Goal: Task Accomplishment & Management: Manage account settings

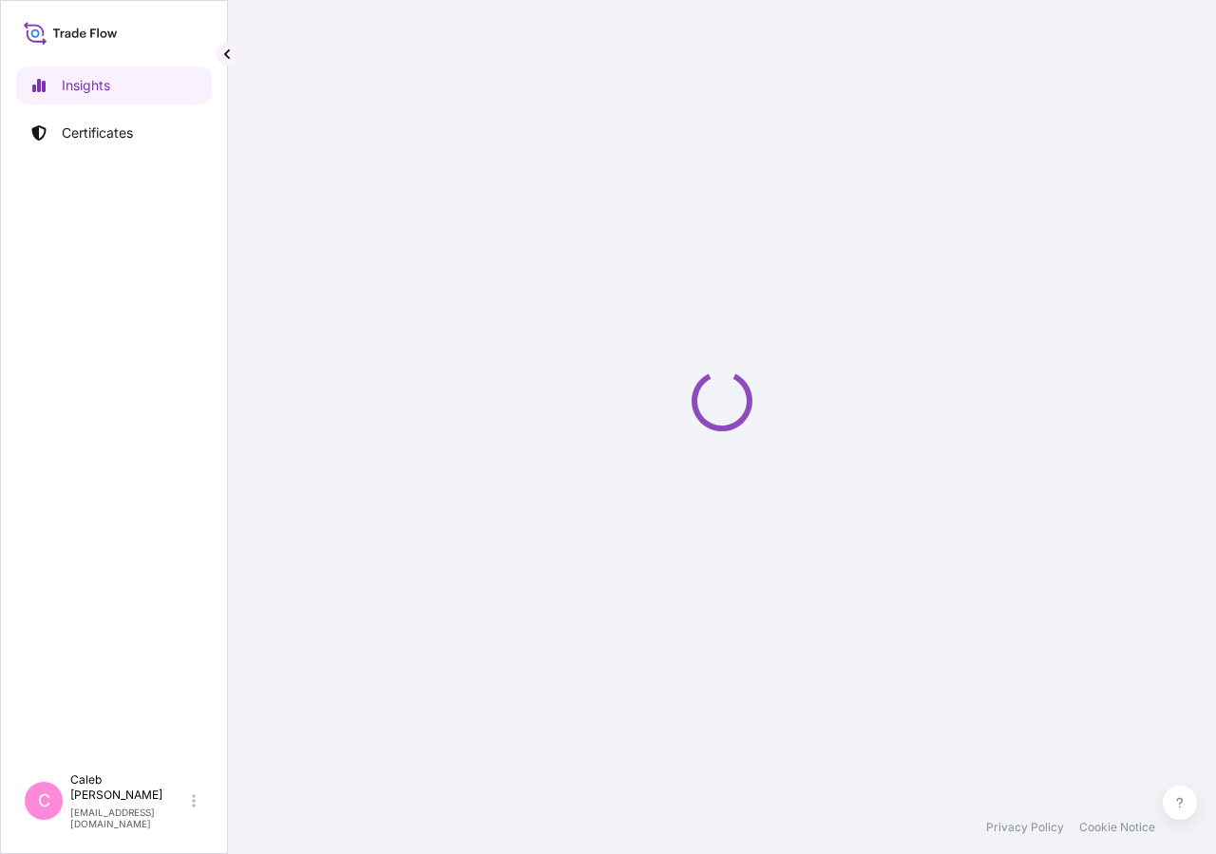
select select "2025"
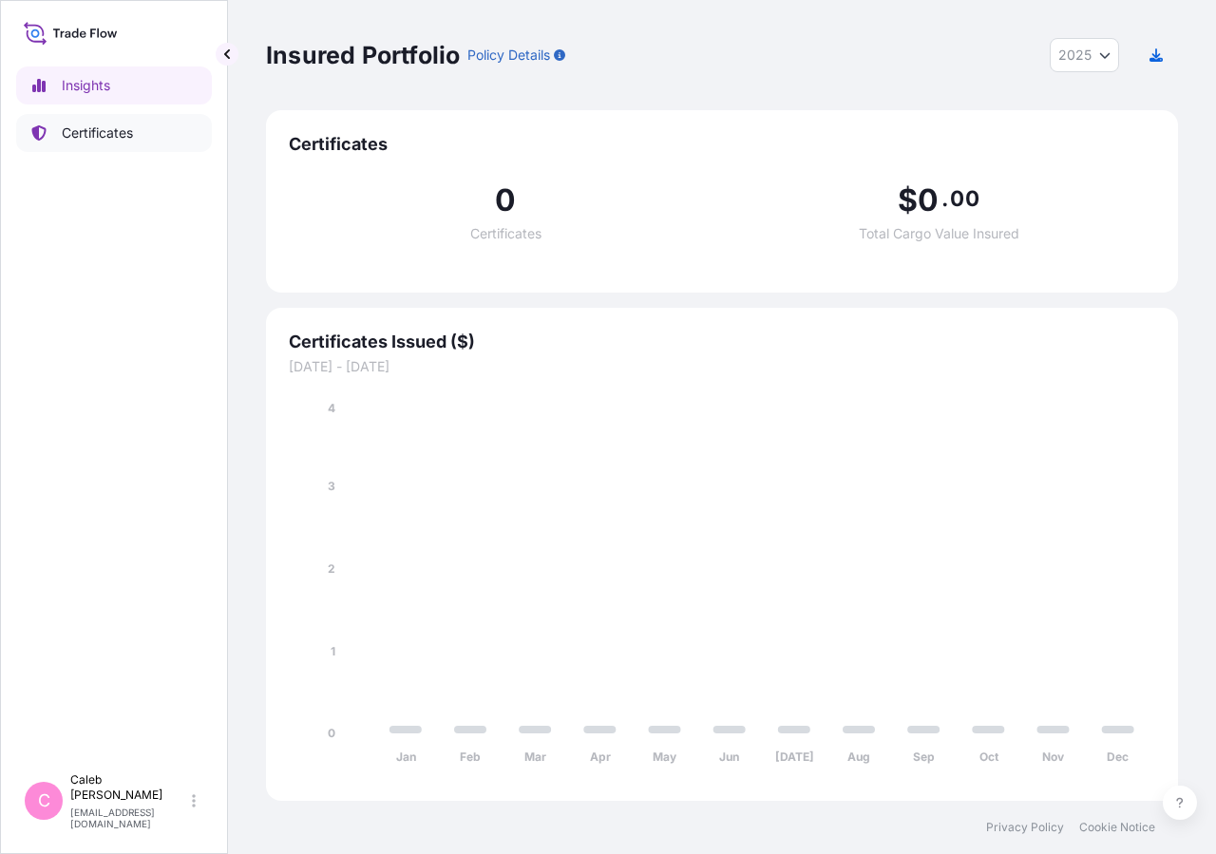
click at [89, 151] on link "Certificates" at bounding box center [114, 133] width 196 height 38
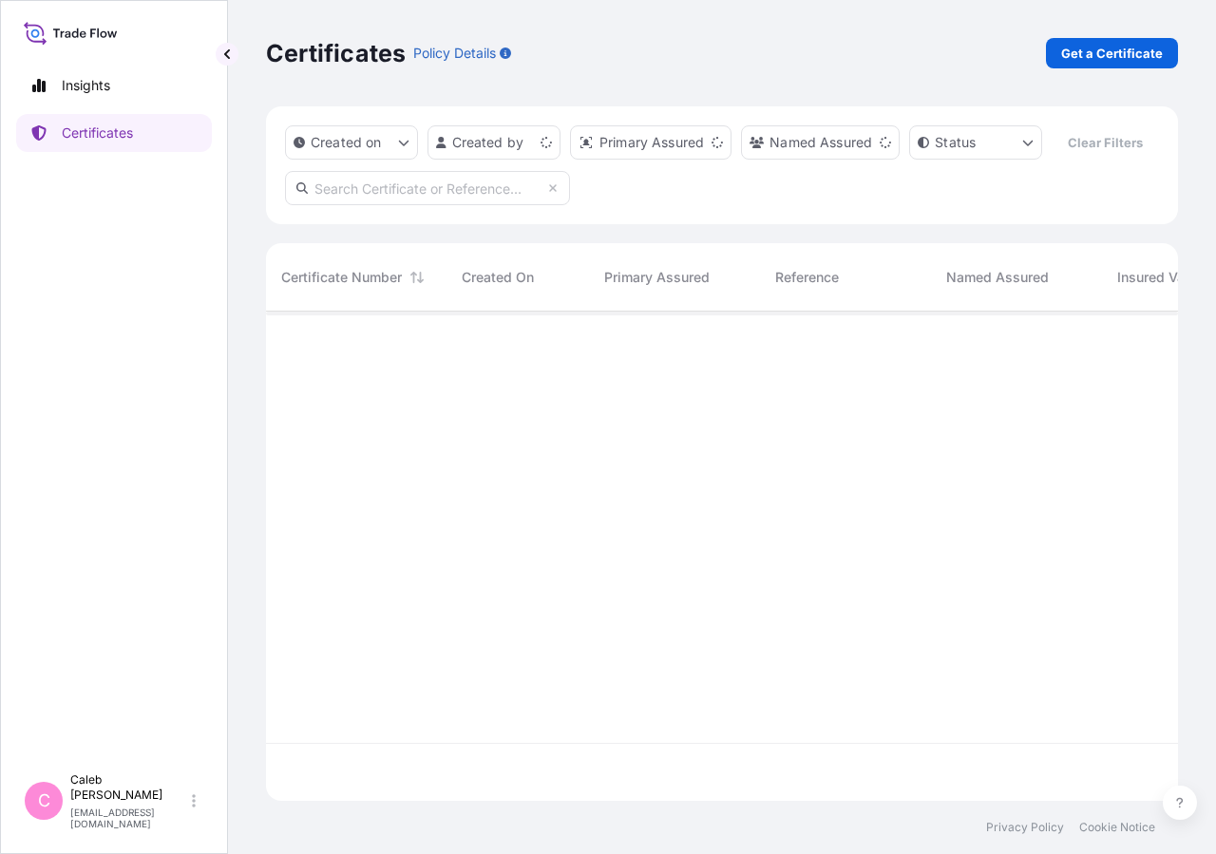
scroll to position [444, 896]
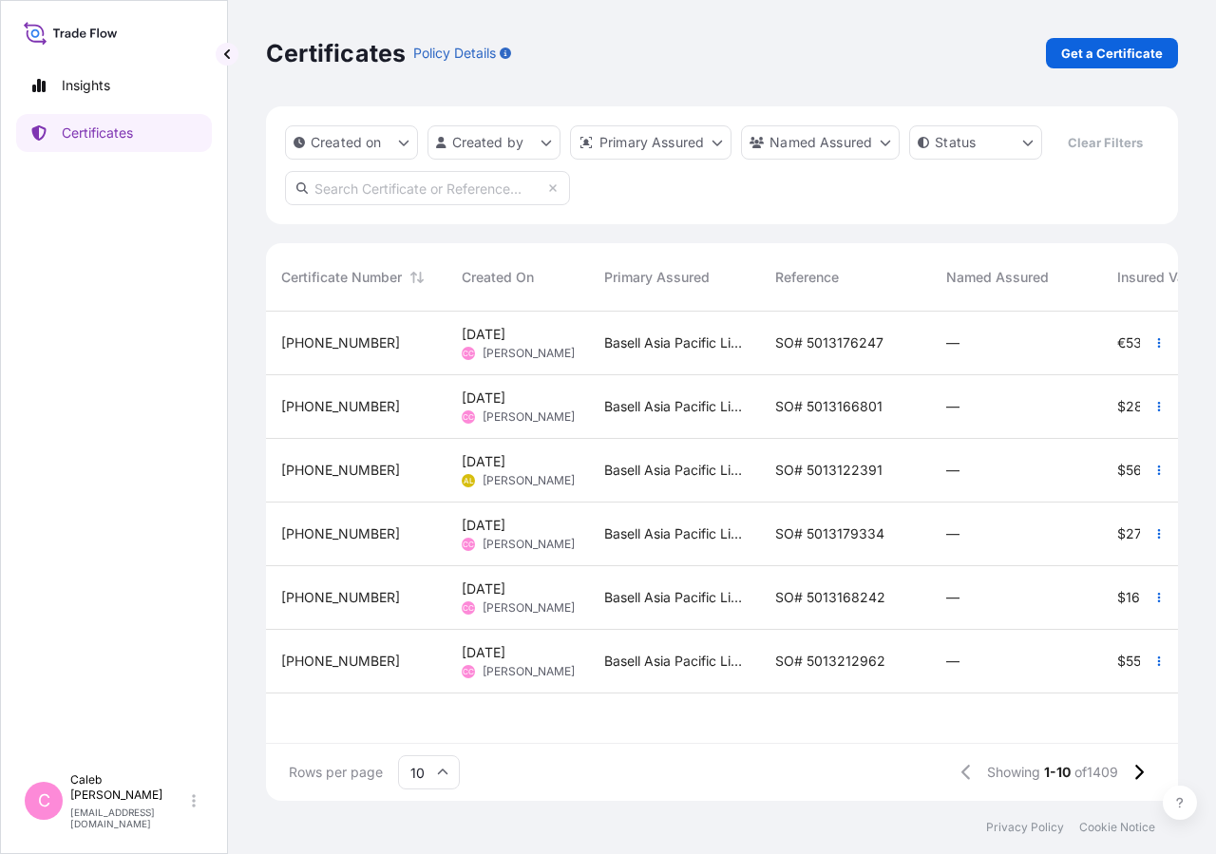
click at [448, 205] on input "text" at bounding box center [427, 188] width 285 height 34
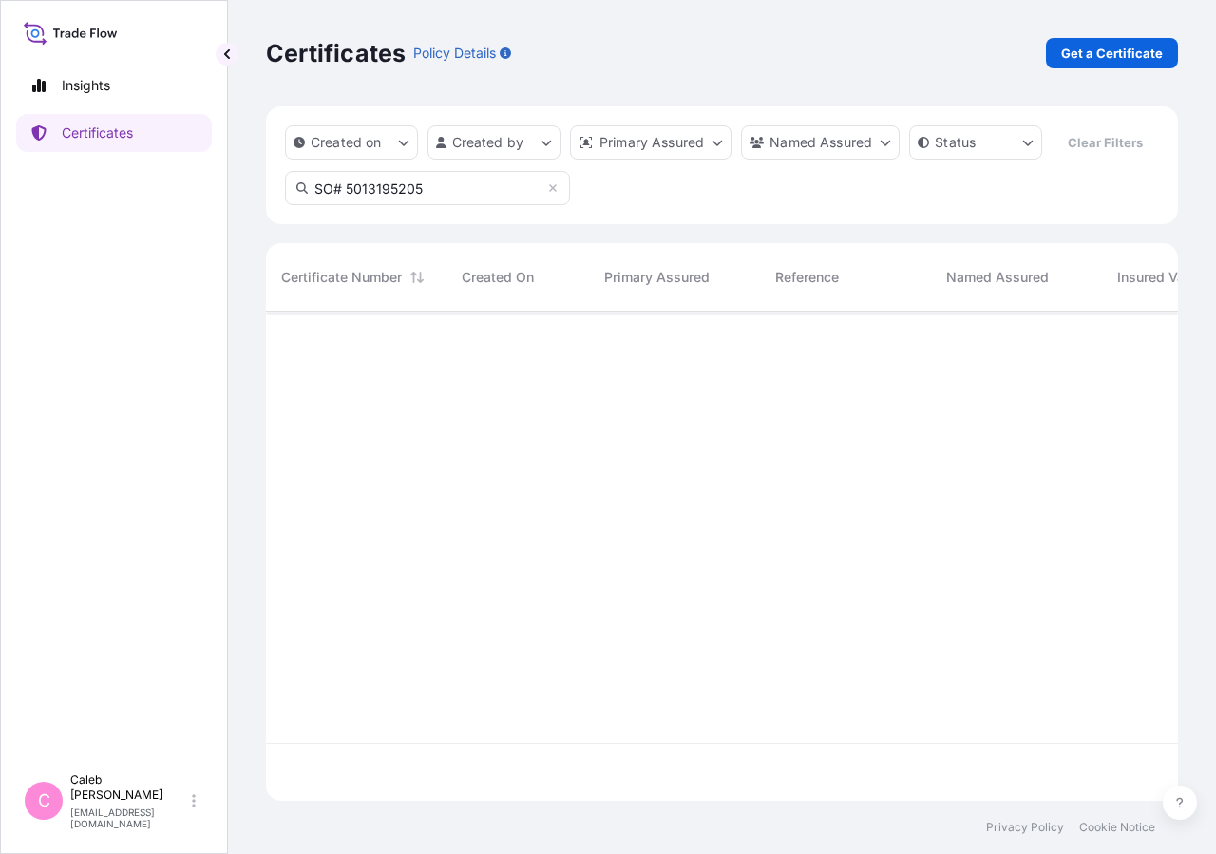
type input "SO# 5013195205"
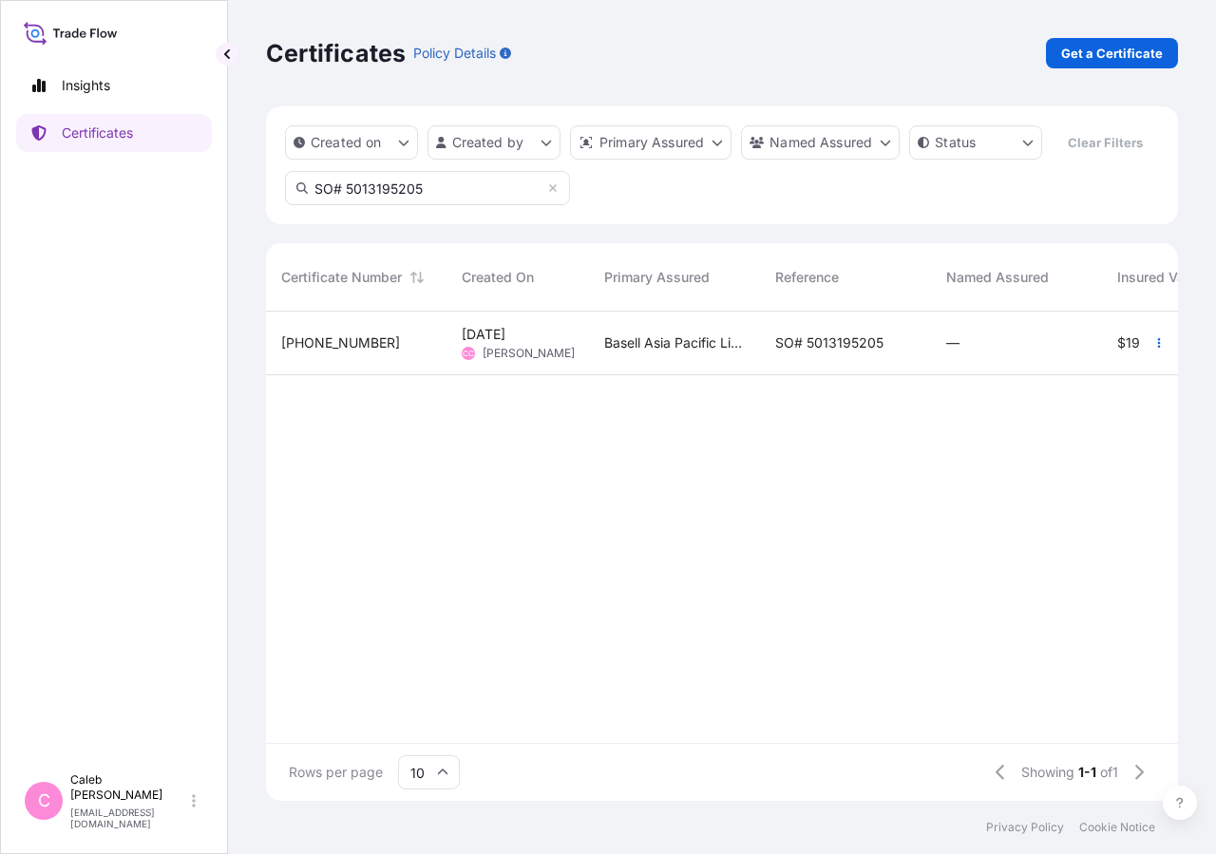
click at [820, 352] on span "SO# 5013195205" at bounding box center [829, 342] width 108 height 19
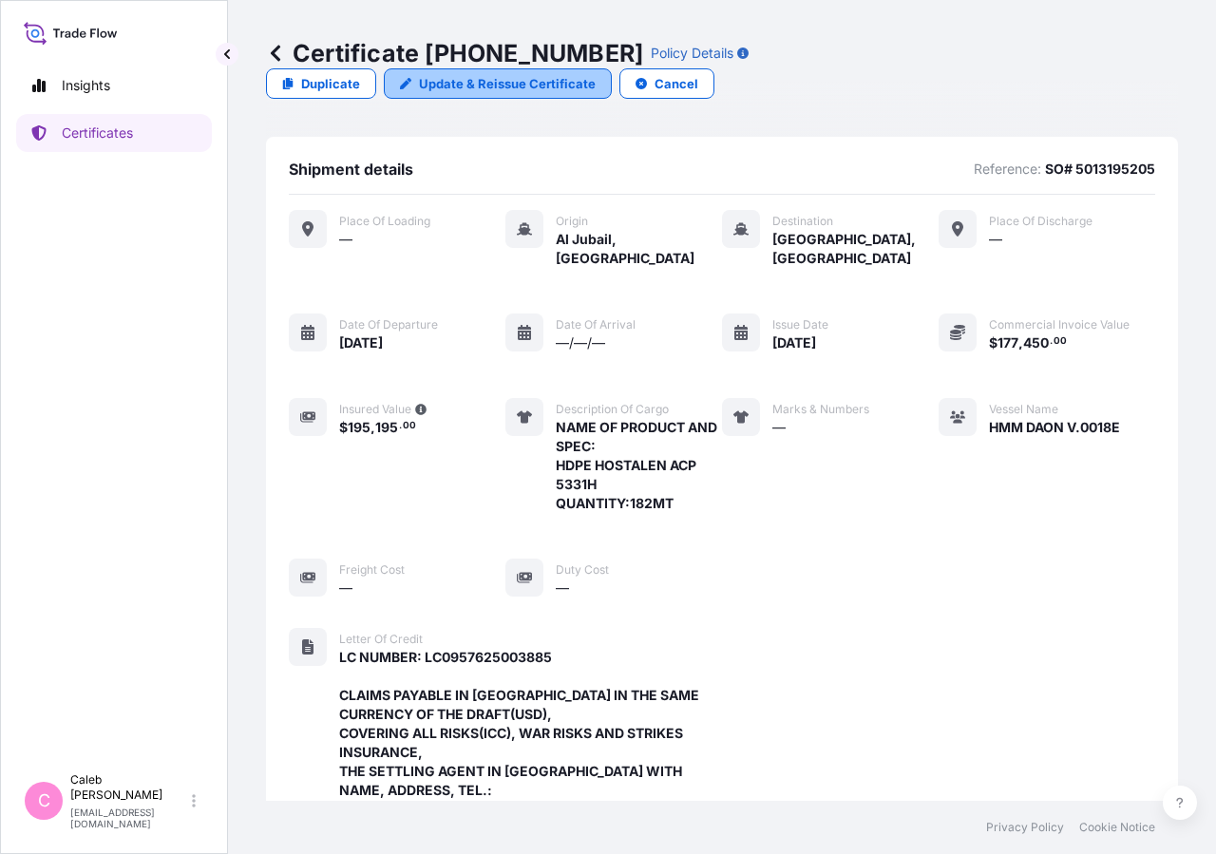
click at [595, 74] on p "Update & Reissue Certificate" at bounding box center [507, 83] width 177 height 19
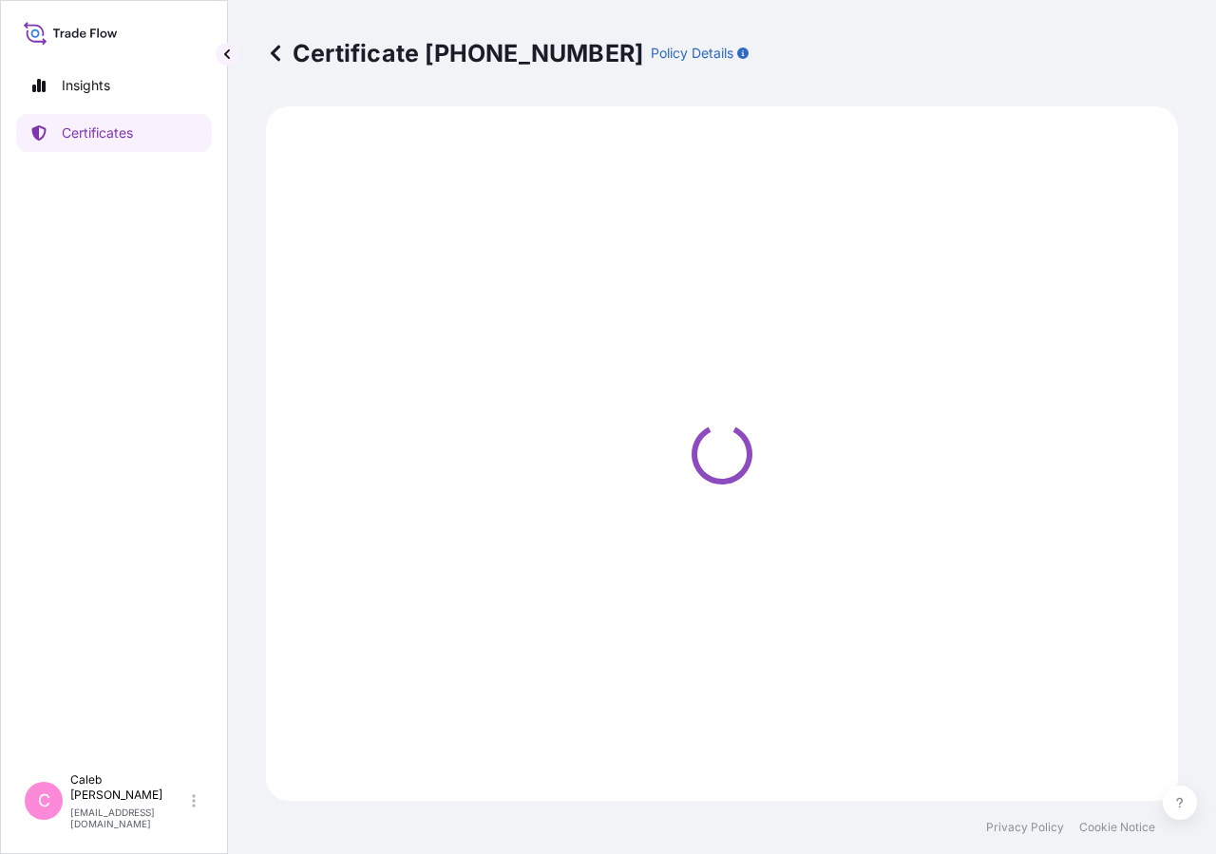
select select "Sea"
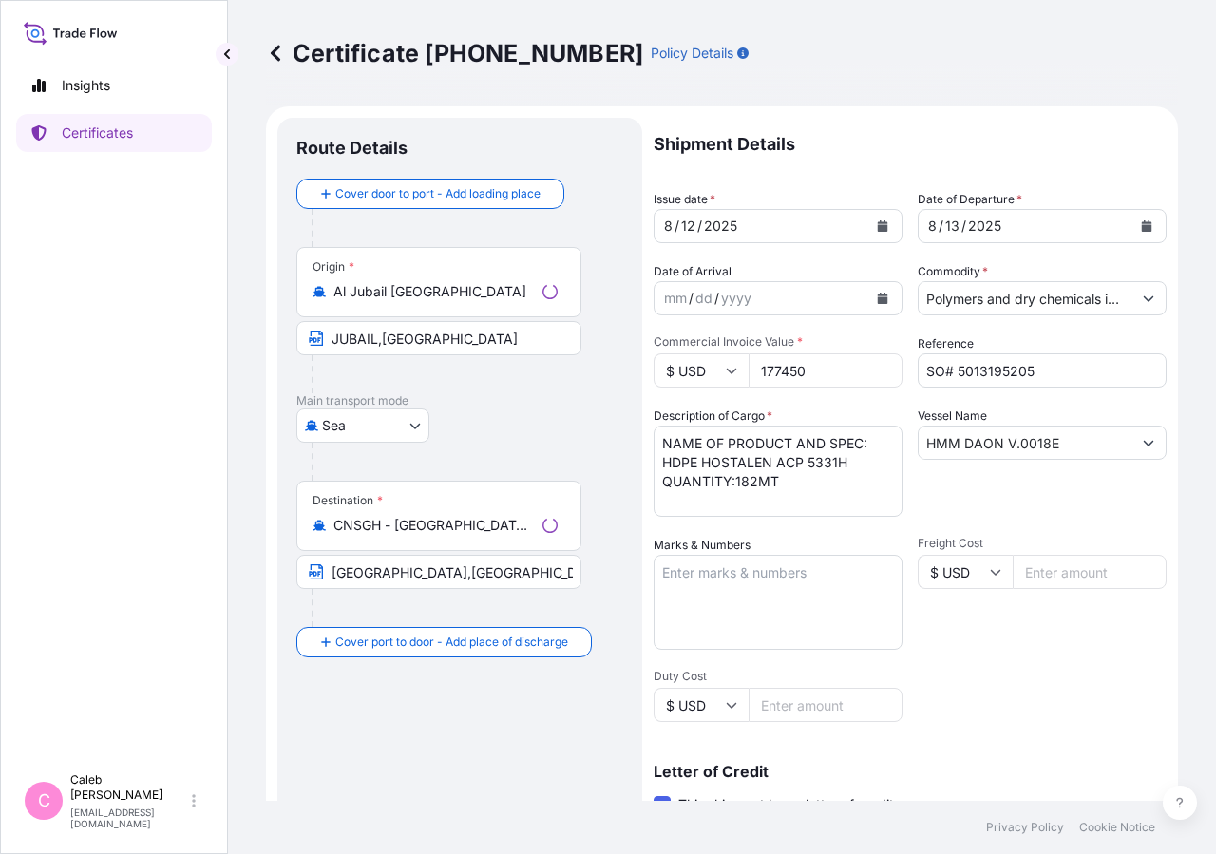
select select "32034"
click at [1133, 219] on button "Calendar" at bounding box center [1146, 226] width 30 height 30
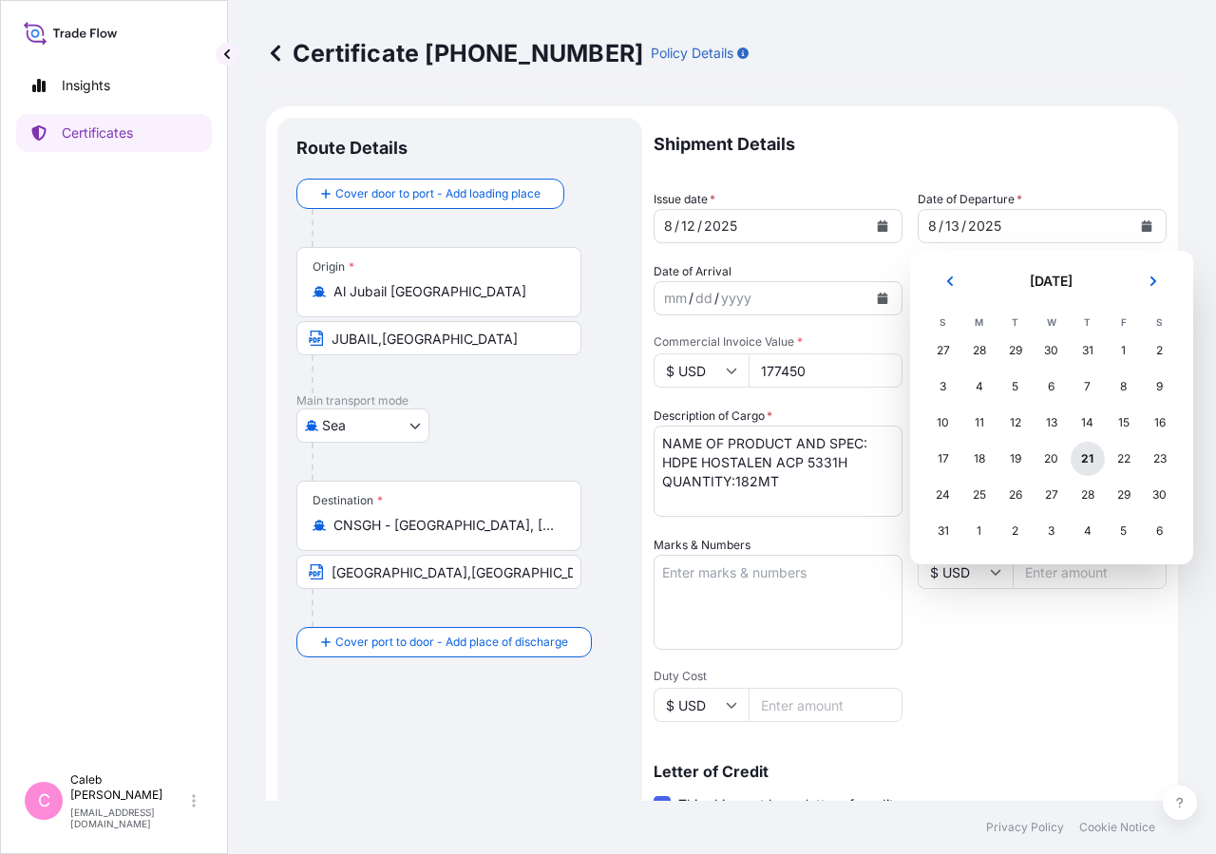
click at [1090, 464] on div "21" at bounding box center [1087, 459] width 34 height 34
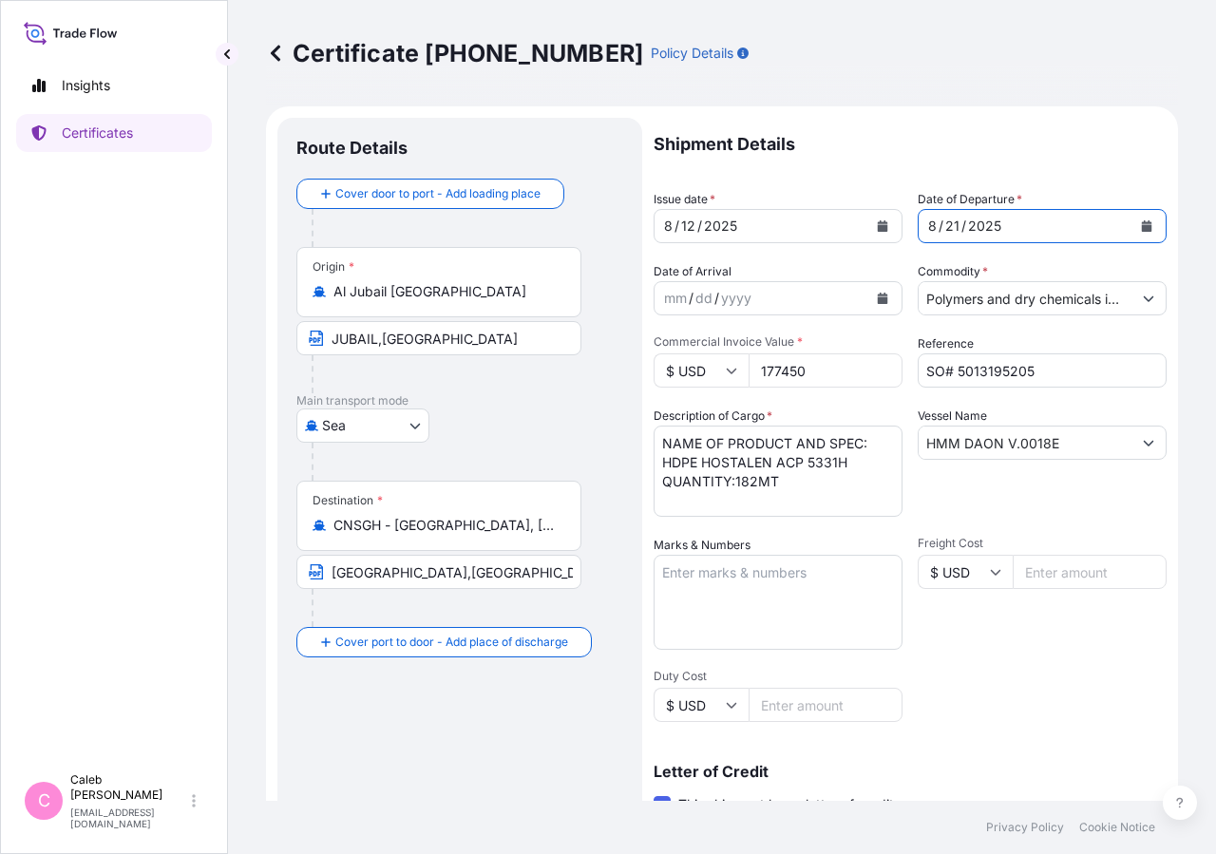
click at [1132, 232] on button "Calendar" at bounding box center [1146, 226] width 30 height 30
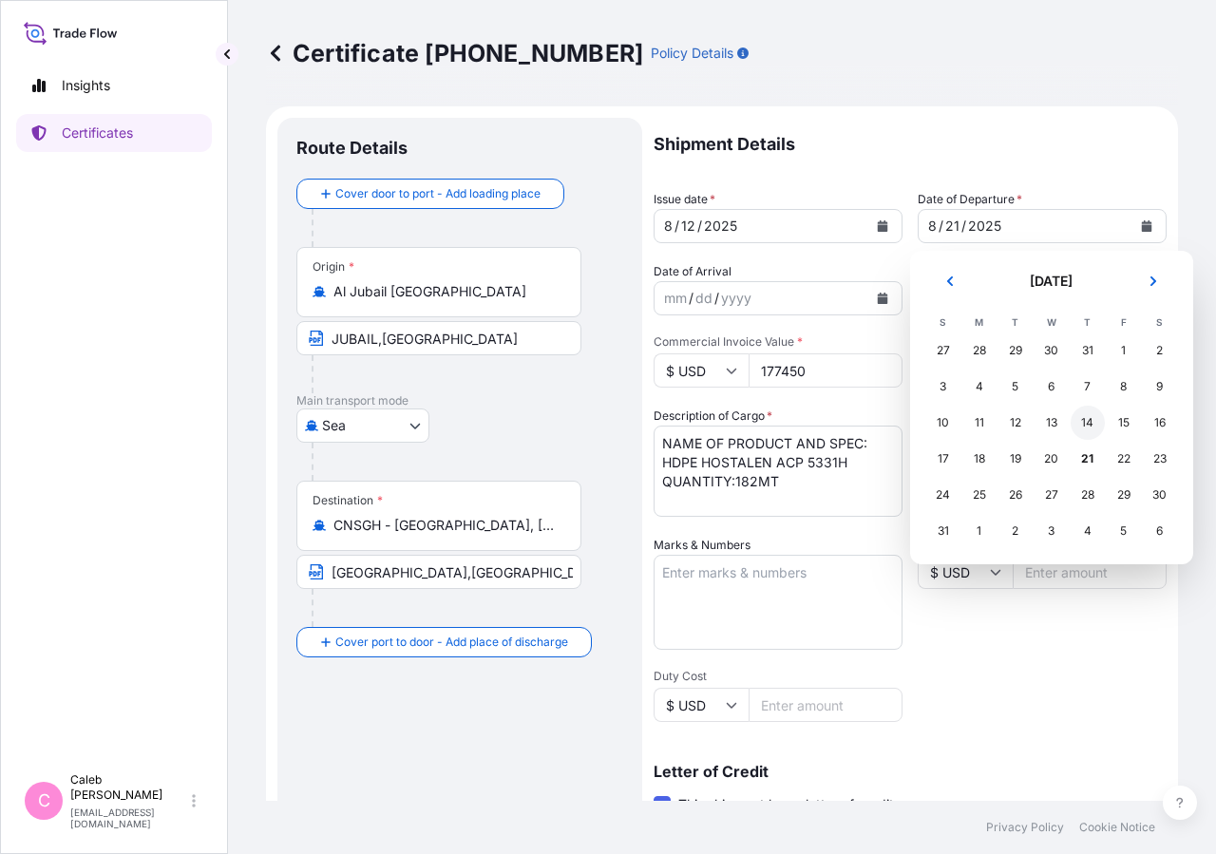
click at [1086, 419] on div "14" at bounding box center [1087, 423] width 34 height 34
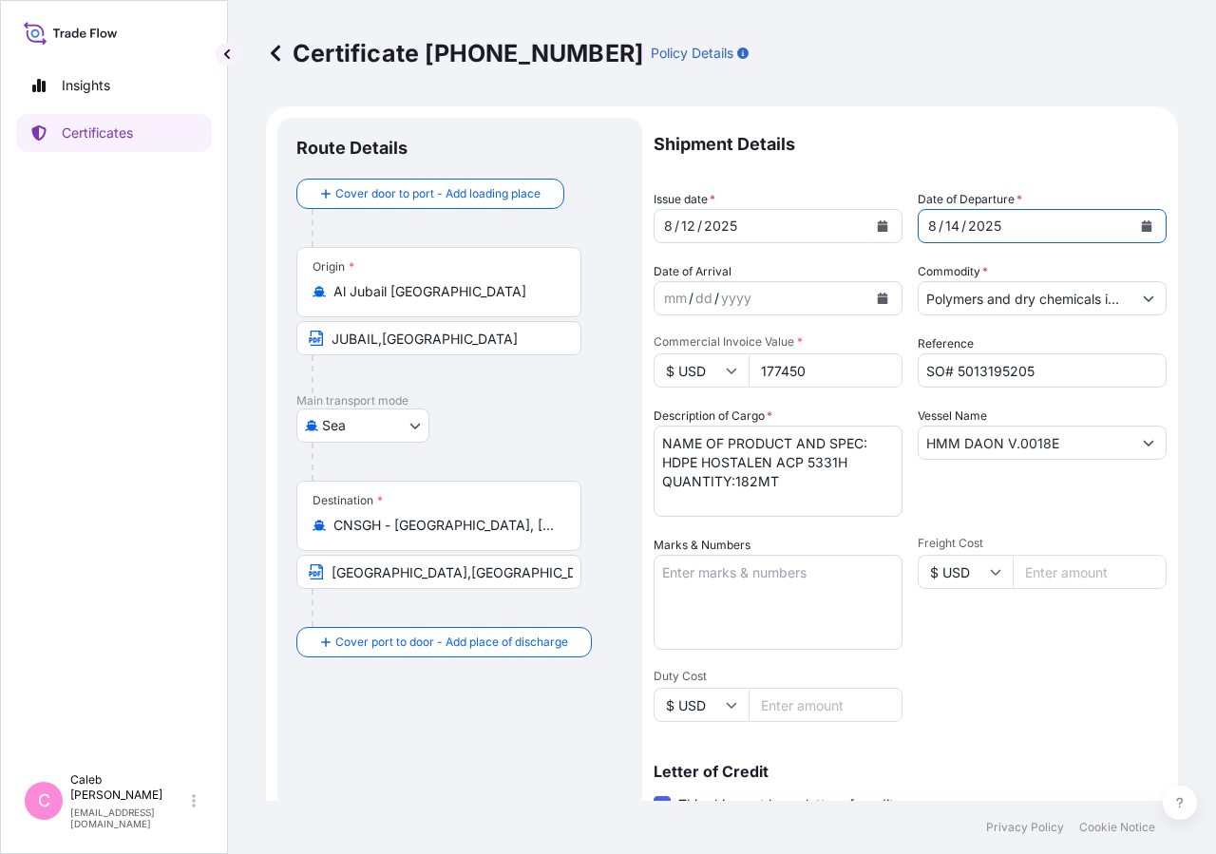
click at [878, 229] on icon "Calendar" at bounding box center [883, 225] width 10 height 11
click at [878, 230] on icon "Calendar" at bounding box center [883, 225] width 10 height 11
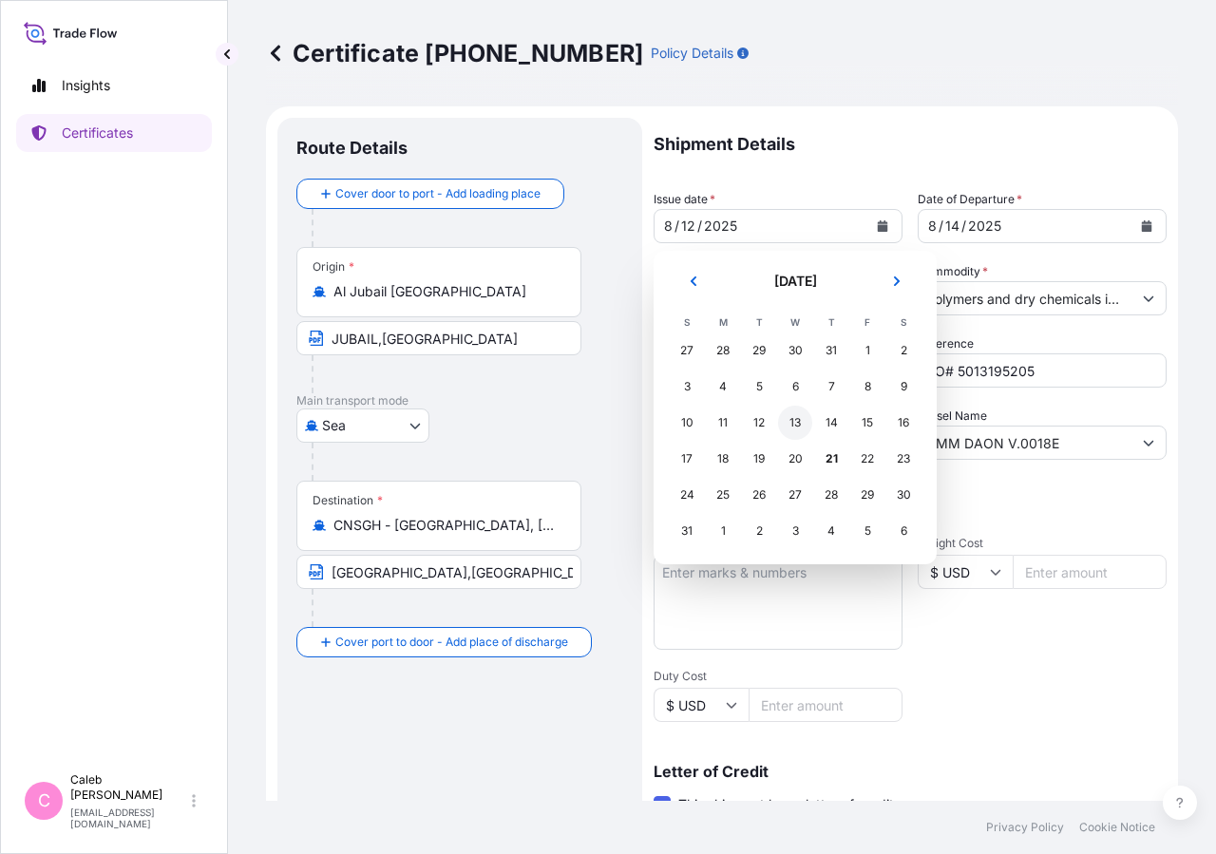
click at [791, 427] on div "13" at bounding box center [795, 423] width 34 height 34
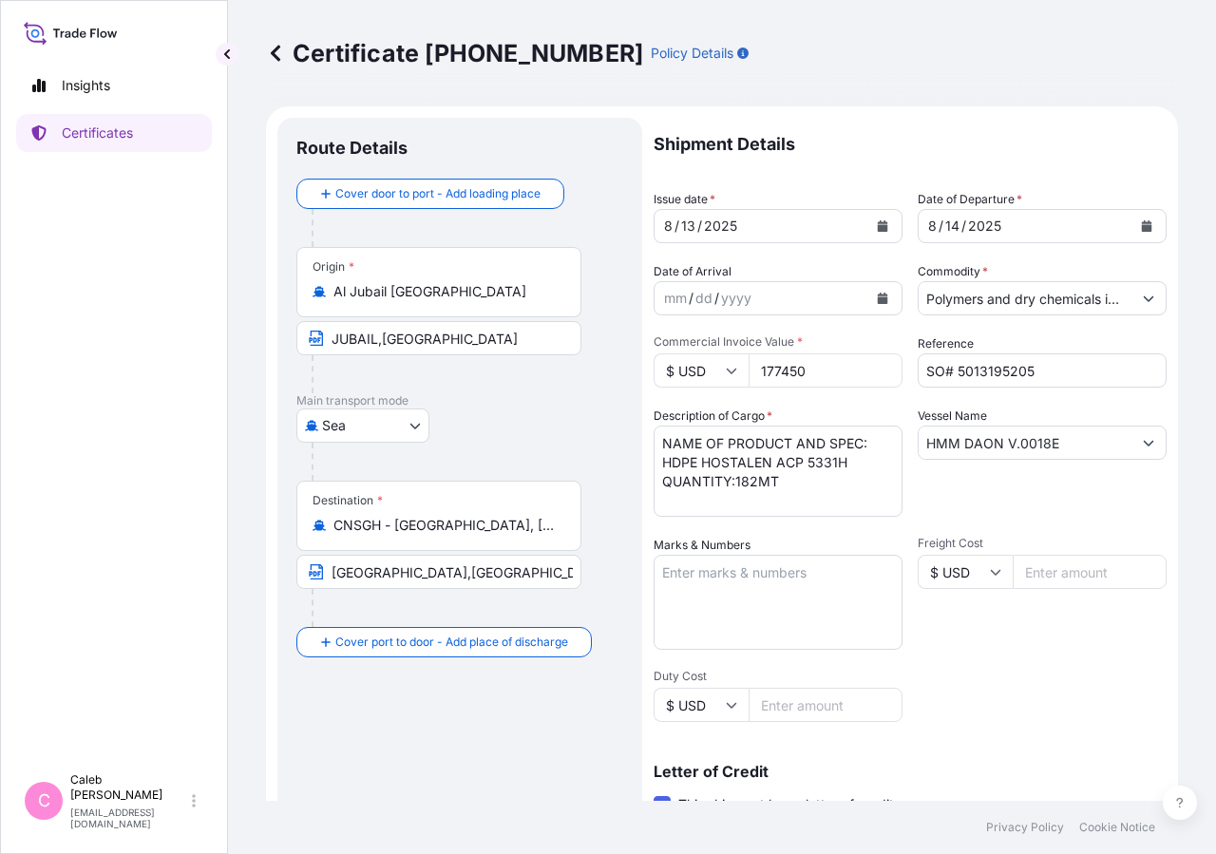
click at [919, 145] on p "Shipment Details" at bounding box center [909, 144] width 513 height 53
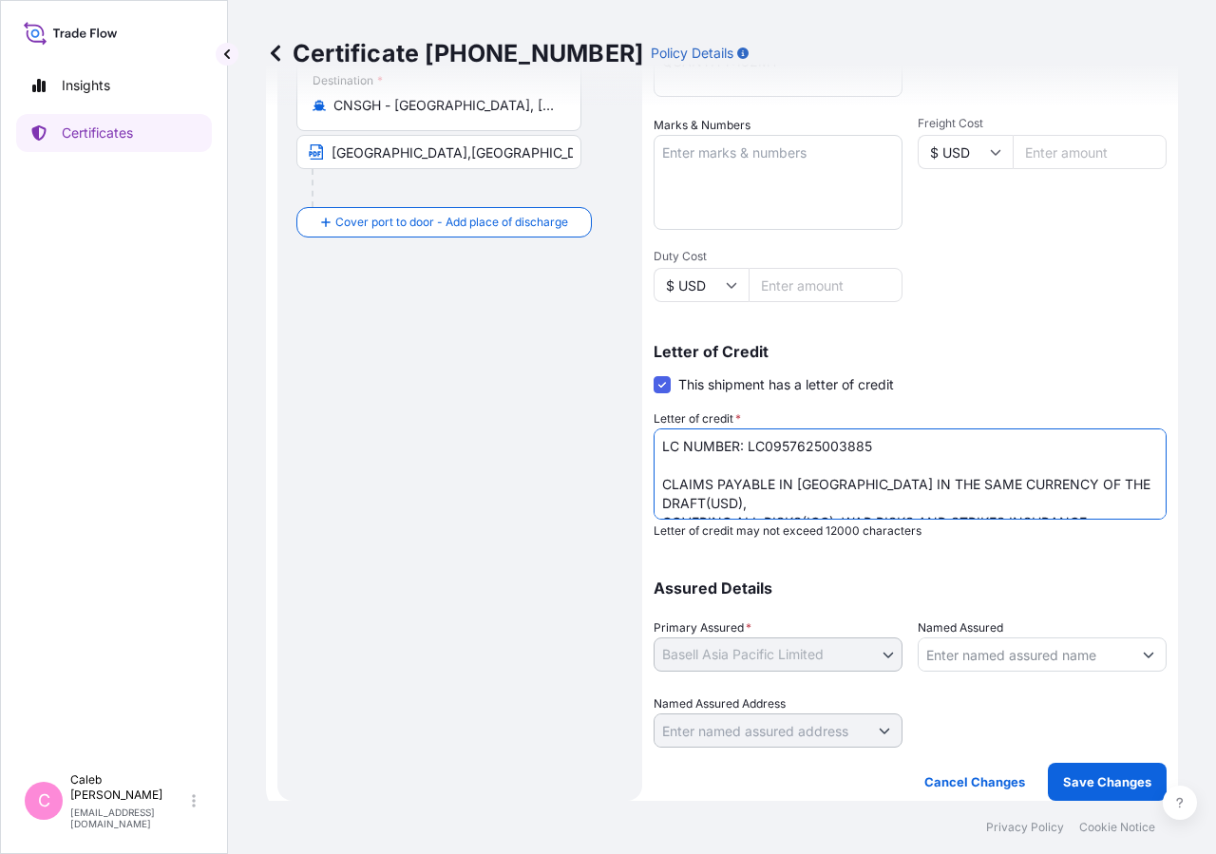
scroll to position [154, 0]
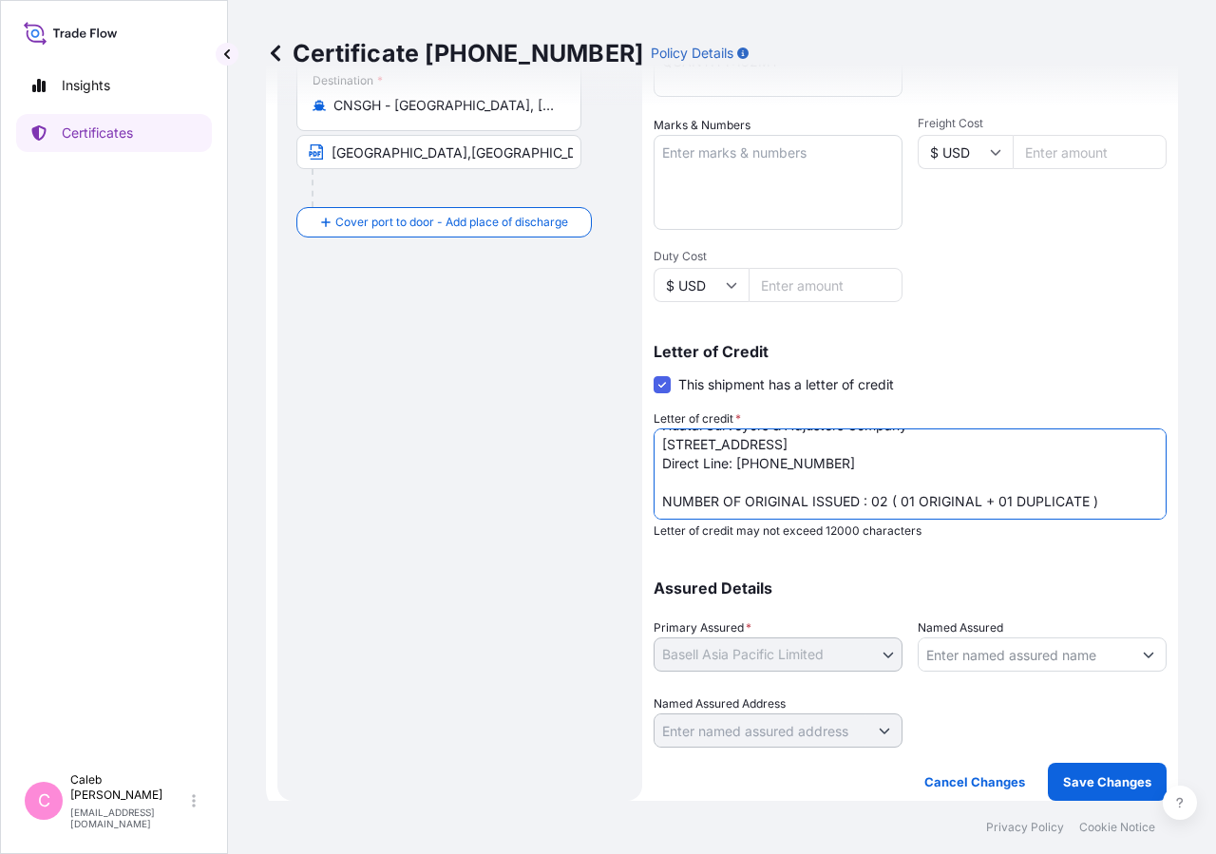
drag, startPoint x: 703, startPoint y: 468, endPoint x: 1004, endPoint y: 532, distance: 307.7
click at [703, 467] on textarea "LC NUMBER: LC0957625003885 CLAIMS PAYABLE IN [GEOGRAPHIC_DATA] IN THE SAME CURR…" at bounding box center [909, 473] width 513 height 91
type textarea "LC NUMBER: LC0957625003885 CLAIMS PAYABLE IN [GEOGRAPHIC_DATA] IN THE SAME CURR…"
click at [1101, 792] on button "Save Changes" at bounding box center [1107, 782] width 119 height 38
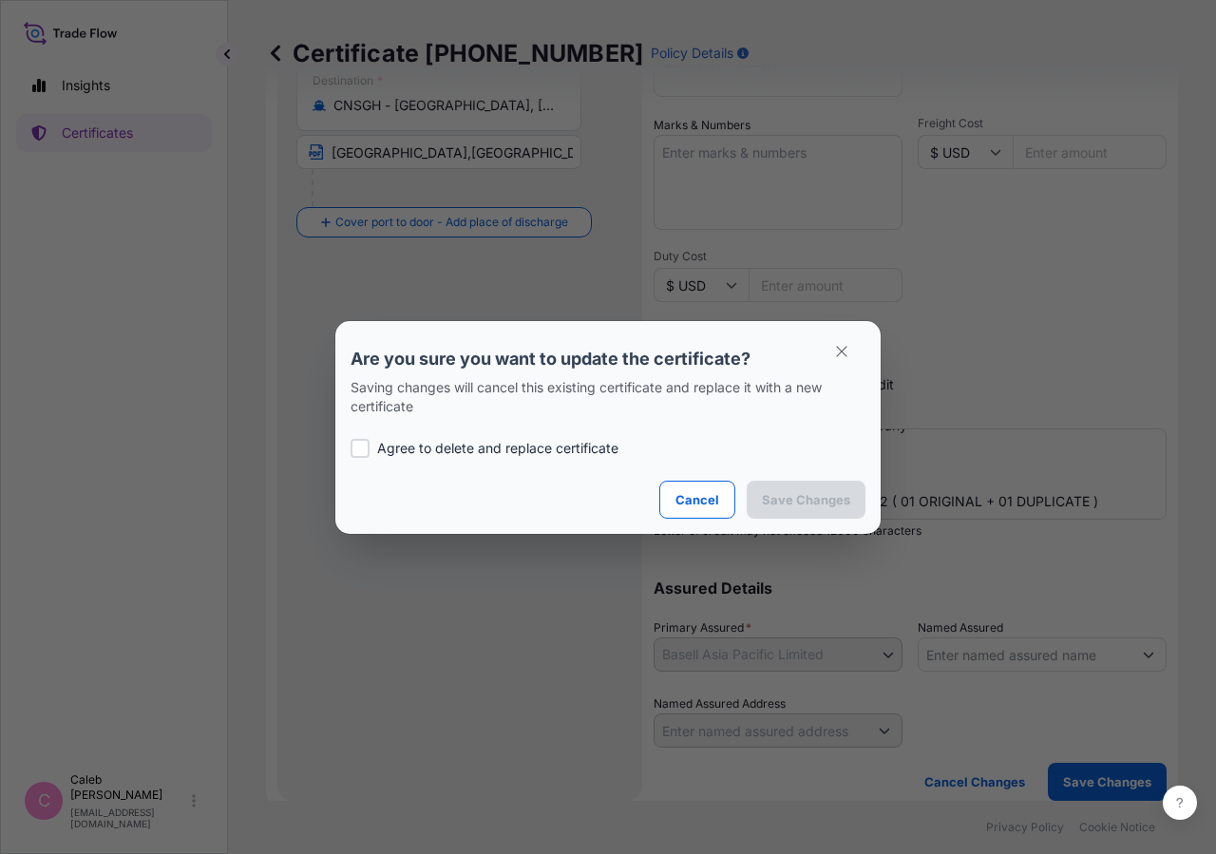
click at [362, 452] on div at bounding box center [359, 448] width 19 height 19
checkbox input "true"
click at [768, 491] on p "Save Changes" at bounding box center [806, 499] width 88 height 19
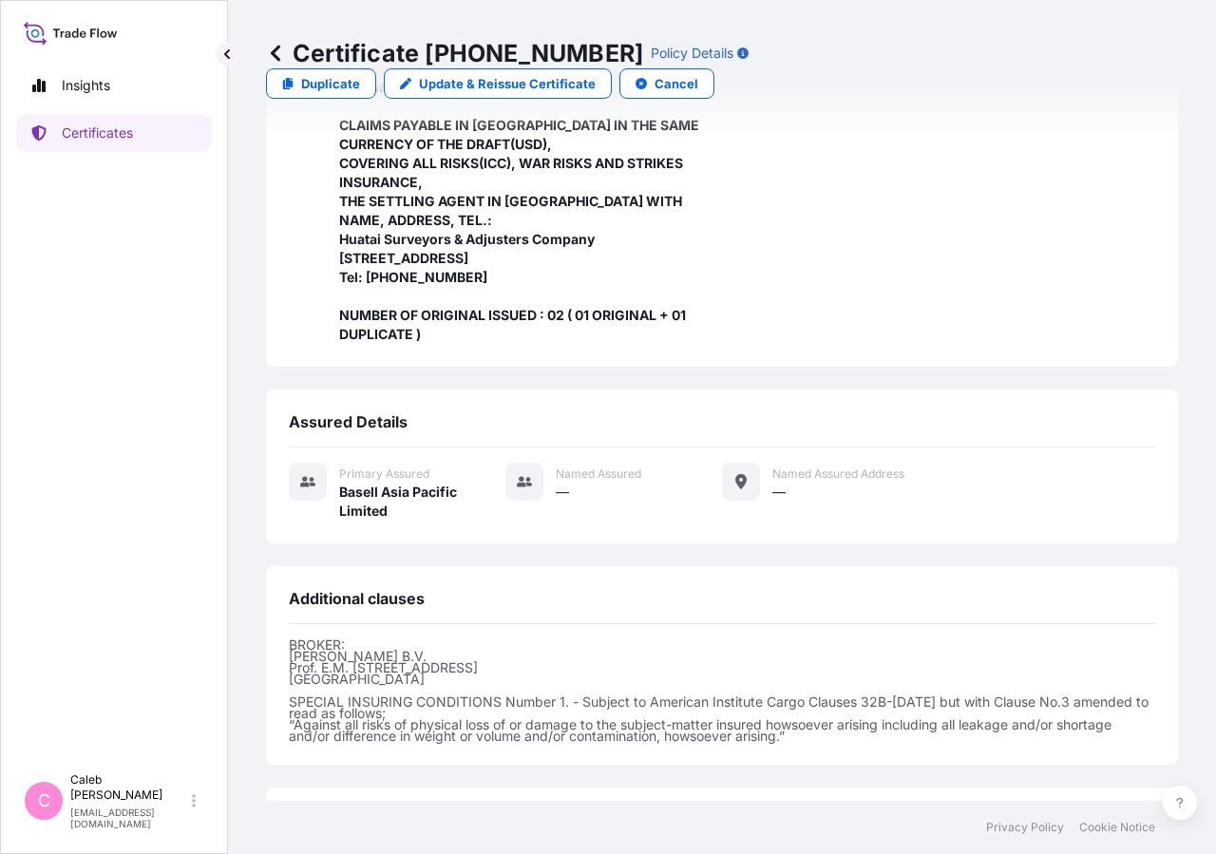
scroll to position [701, 0]
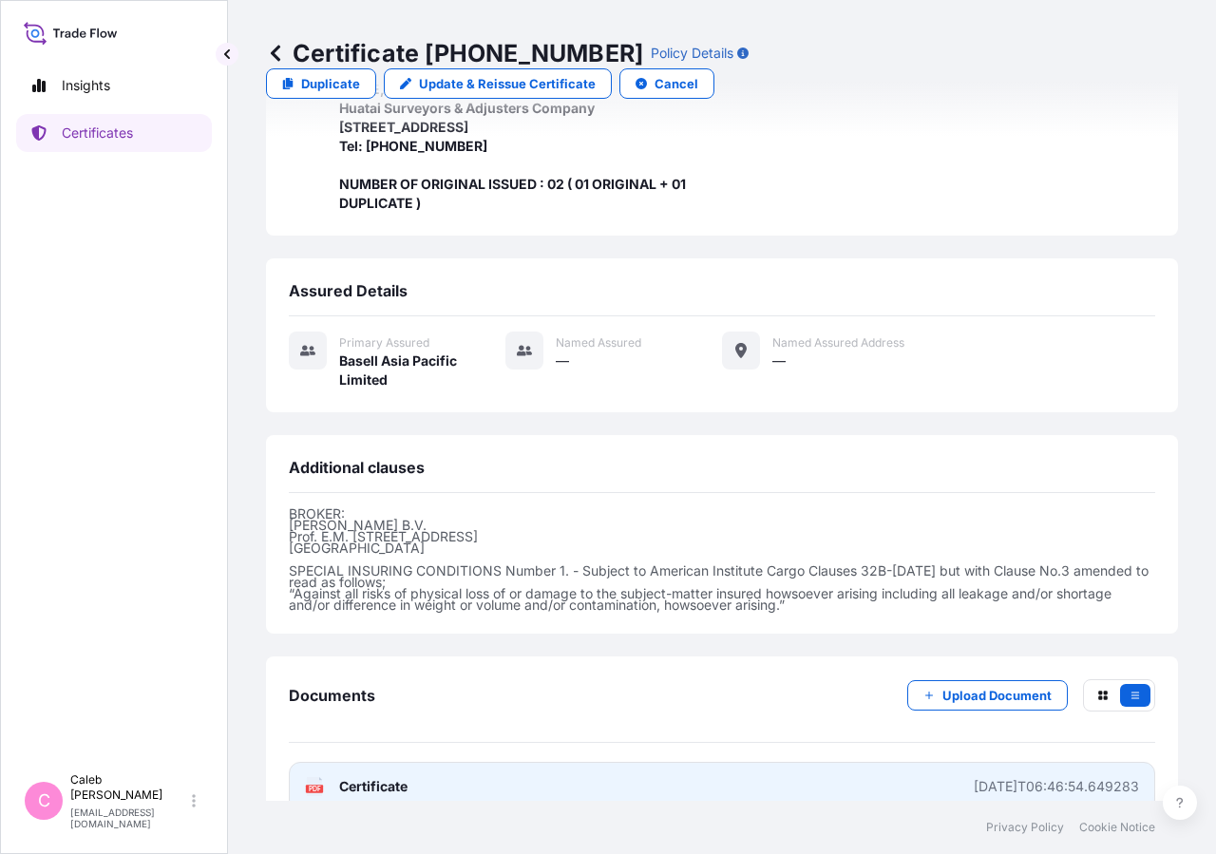
click at [378, 777] on span "Certificate" at bounding box center [373, 786] width 68 height 19
